Goal: Task Accomplishment & Management: Use online tool/utility

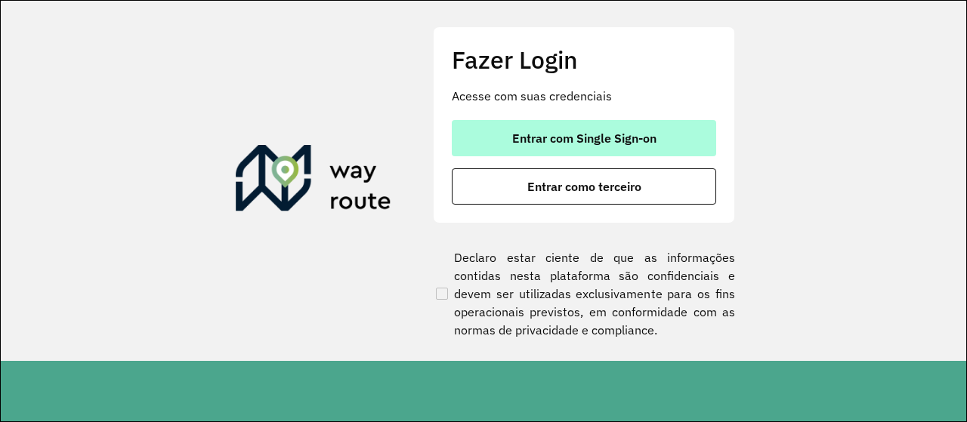
click at [597, 143] on span "Entrar com Single Sign-on" at bounding box center [584, 138] width 144 height 12
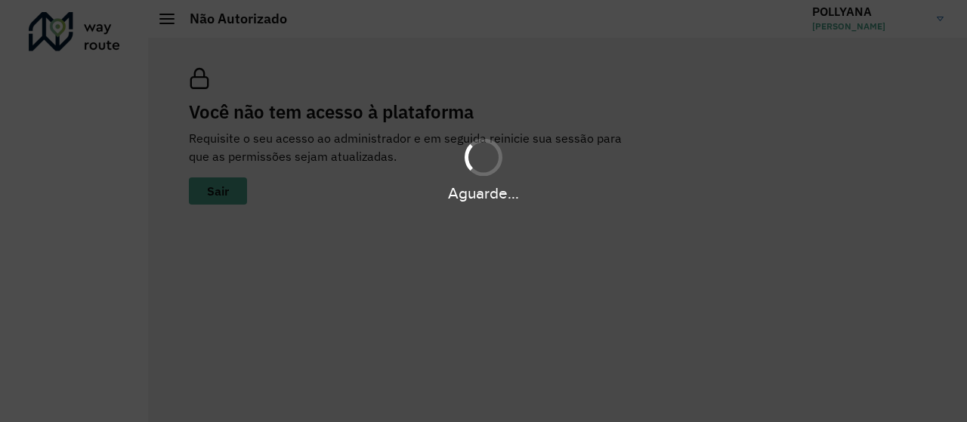
drag, startPoint x: 0, startPoint y: 0, endPoint x: 594, endPoint y: 72, distance: 597.9
click at [594, 72] on div "Aguarde..." at bounding box center [483, 211] width 967 height 422
